Goal: Transaction & Acquisition: Subscribe to service/newsletter

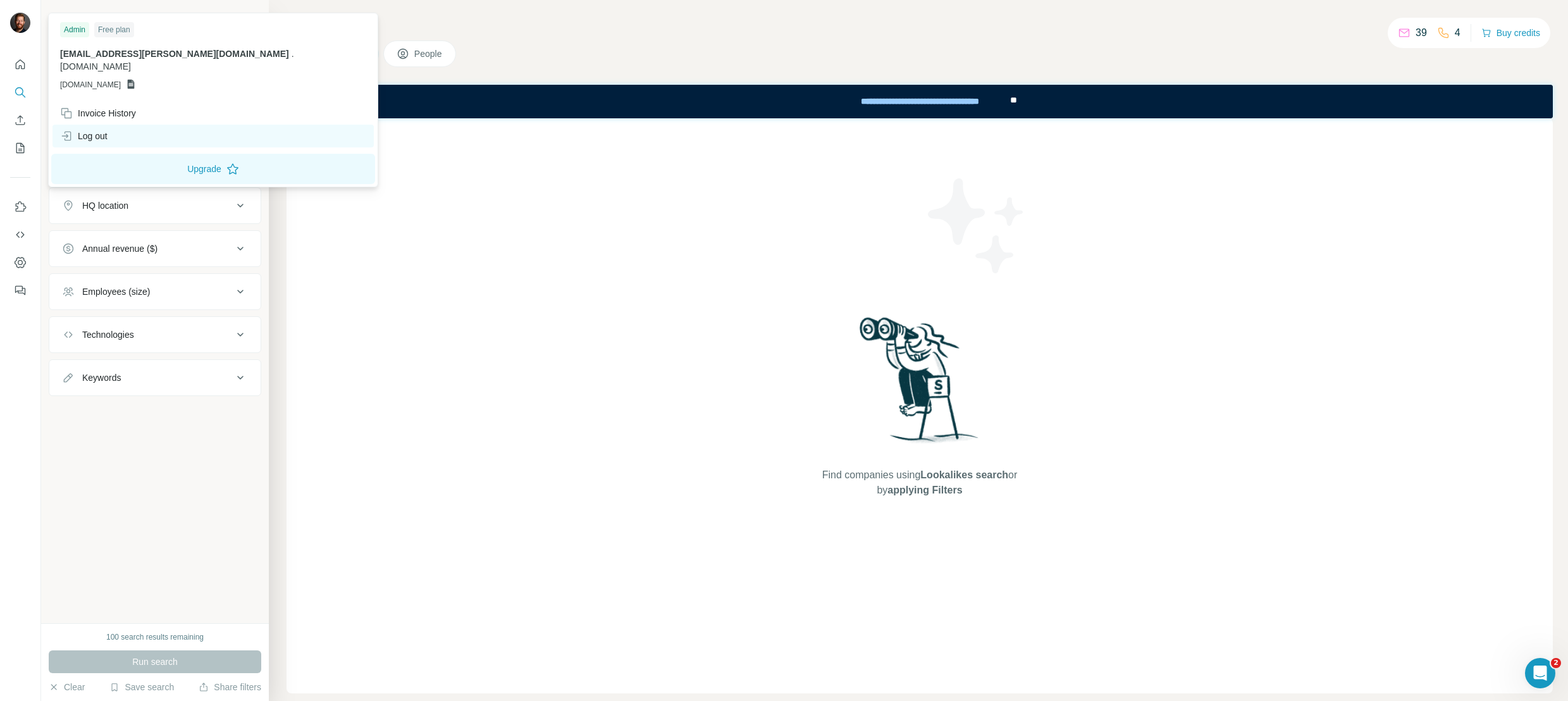
click at [89, 130] on div "Log out" at bounding box center [84, 136] width 48 height 13
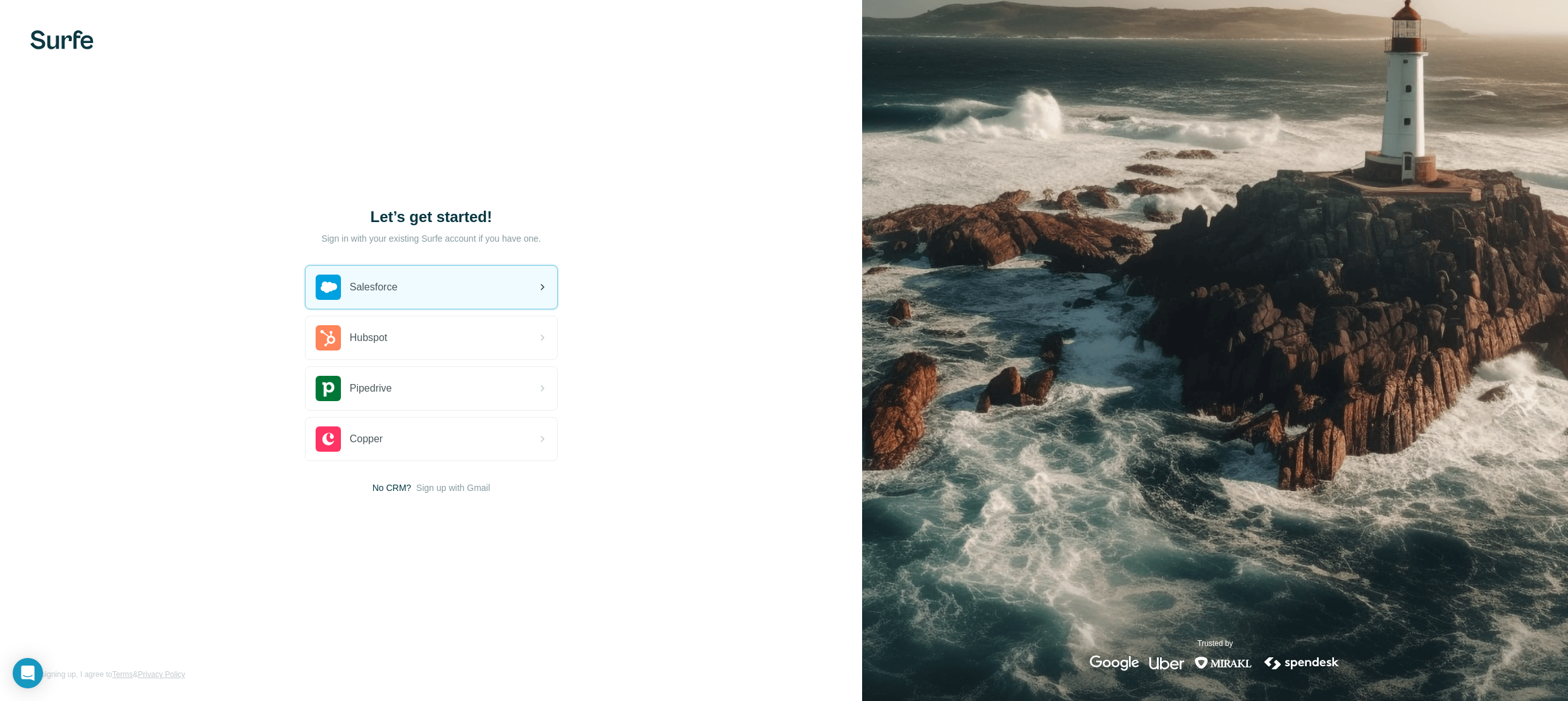
click at [404, 275] on div "Salesforce" at bounding box center [431, 287] width 252 height 43
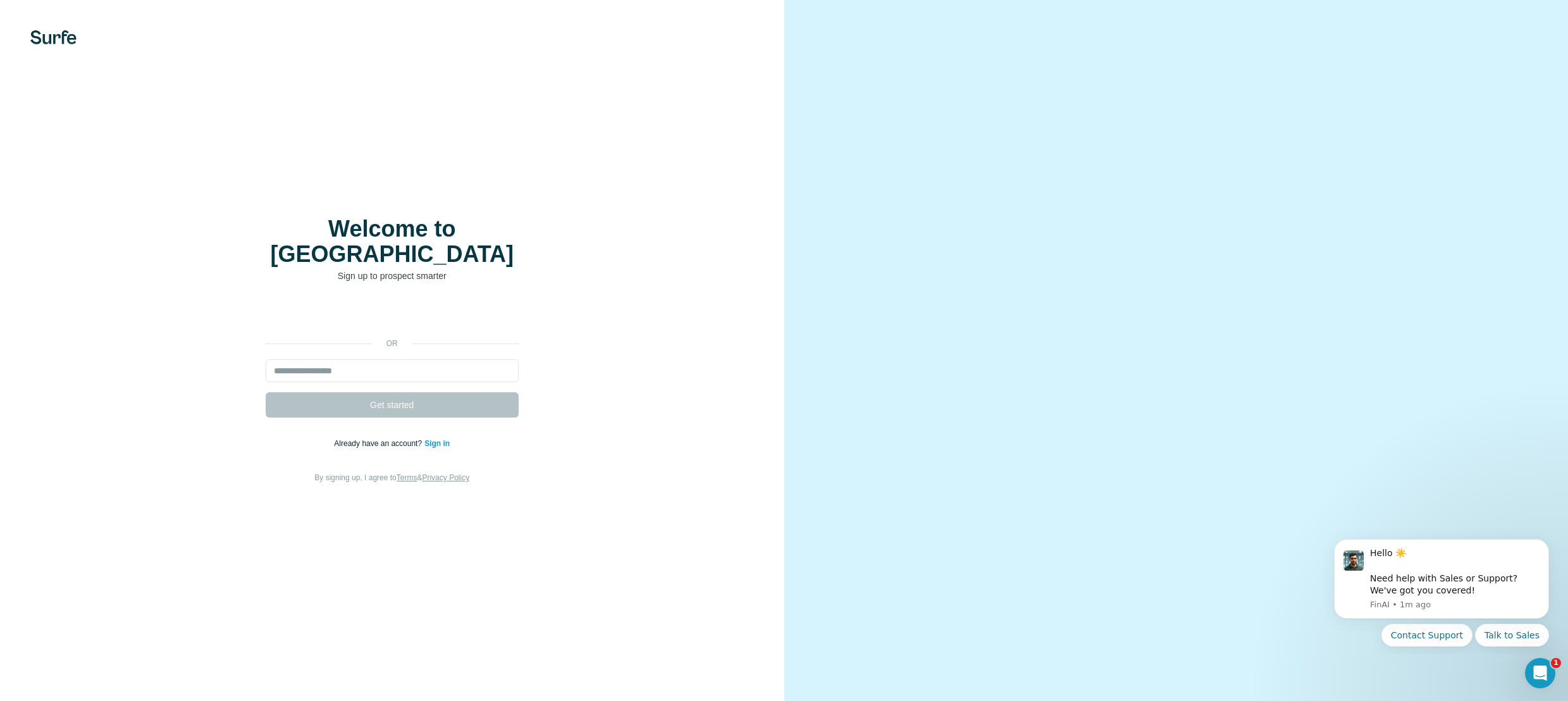
click at [435, 439] on link "Sign in" at bounding box center [437, 443] width 25 height 9
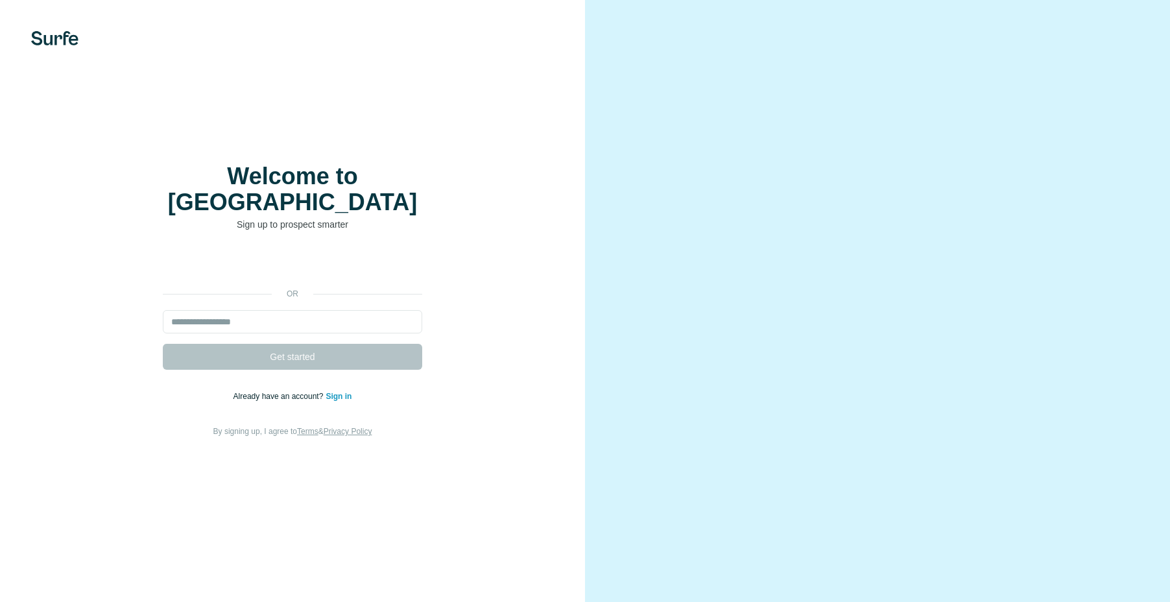
click at [516, 345] on div "or Get started Already have an account? Sign in By signing up, I agree to Terms…" at bounding box center [292, 345] width 533 height 187
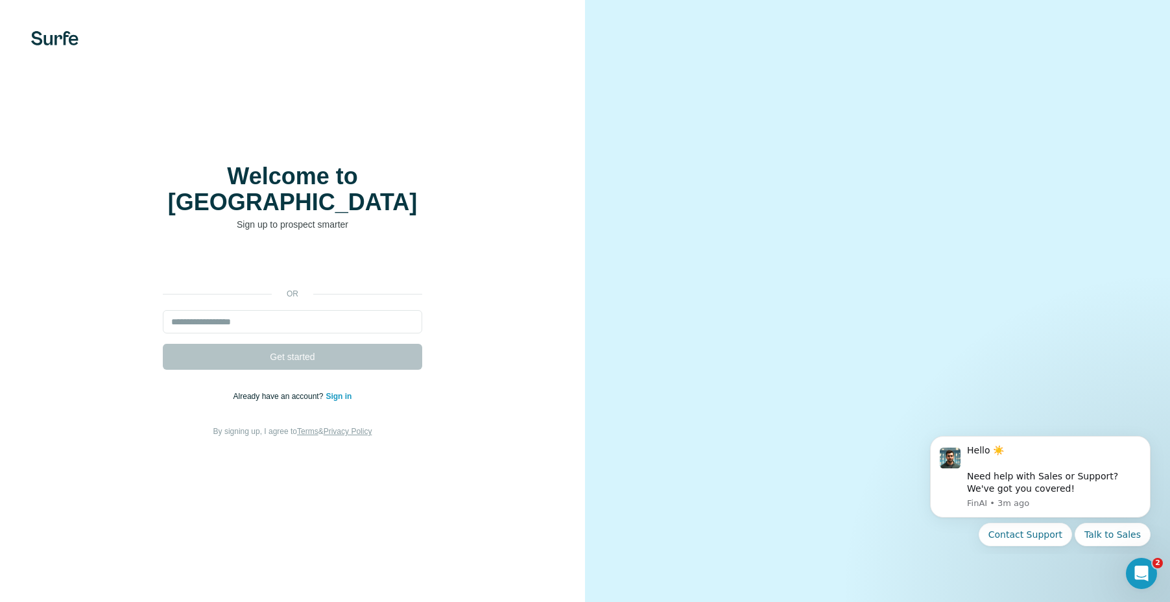
click at [121, 54] on div "Welcome to Surfe Sign up to prospect smarter or Get started Already have an acc…" at bounding box center [292, 301] width 585 height 602
click at [118, 211] on div "Welcome to Surfe Sign up to prospect smarter or Get started Already have an acc…" at bounding box center [292, 300] width 533 height 275
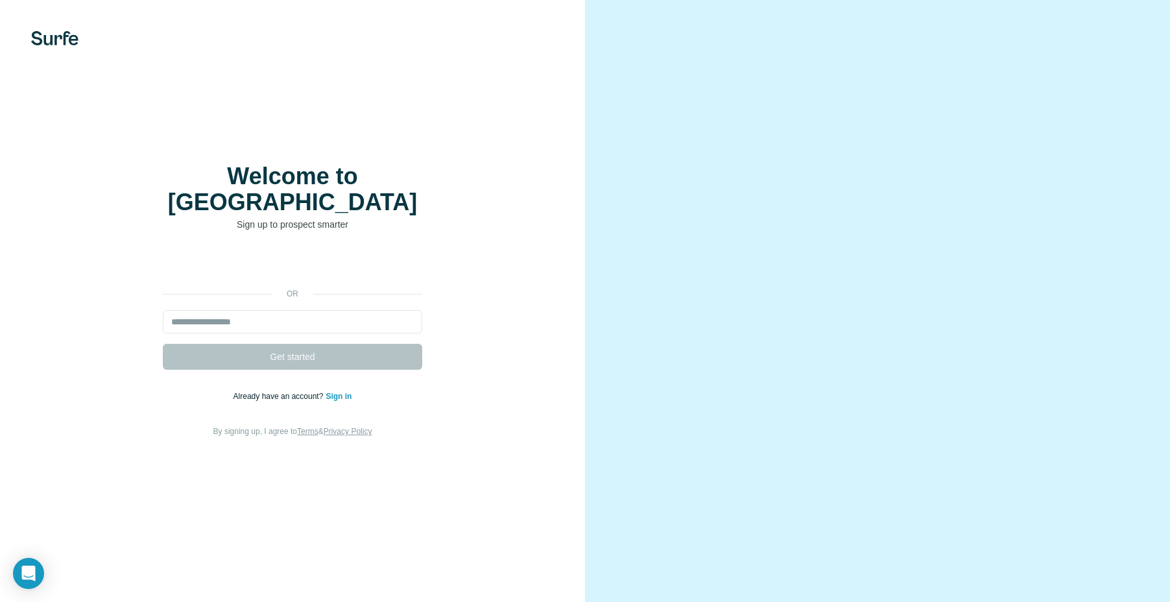
click at [458, 256] on div "or Get started Already have an account? Sign in By signing up, I agree to Terms…" at bounding box center [292, 345] width 533 height 187
